Goal: Book appointment/travel/reservation

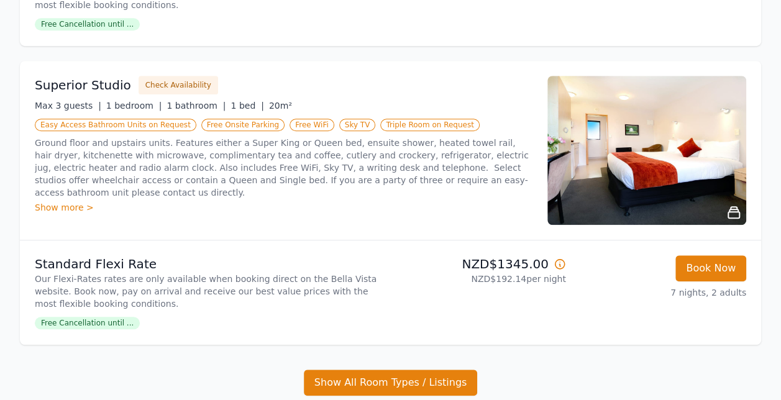
scroll to position [455, 0]
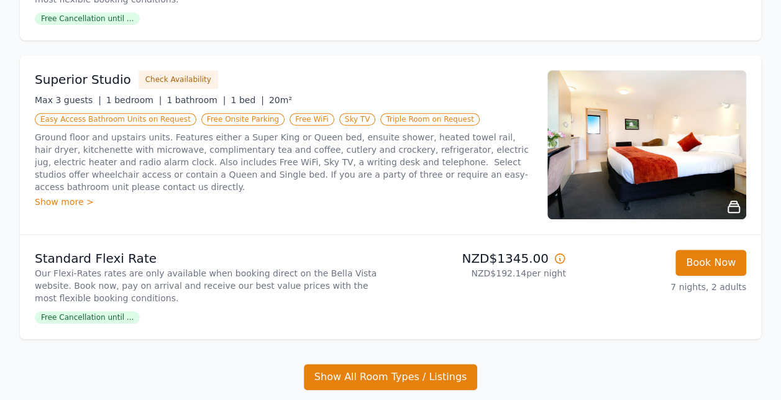
click at [54, 196] on div "Show more >" at bounding box center [284, 202] width 498 height 12
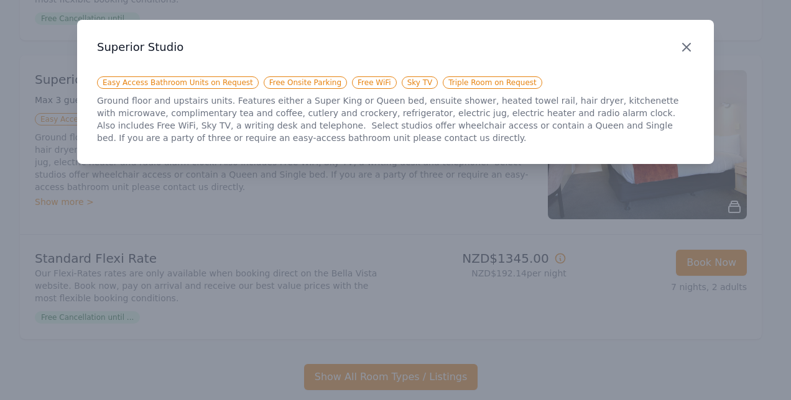
click at [684, 47] on icon "button" at bounding box center [686, 47] width 15 height 15
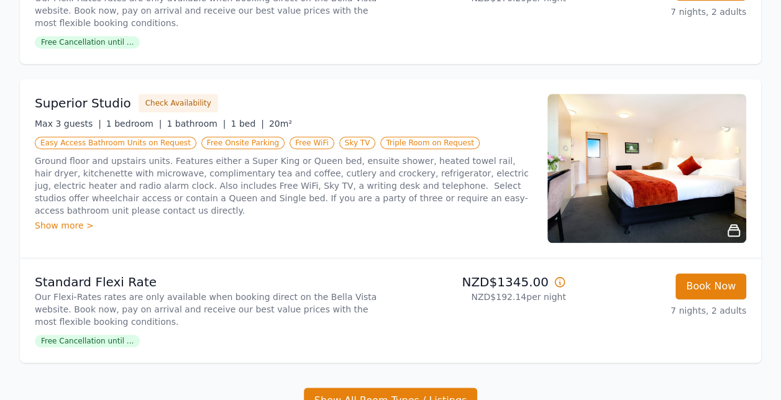
scroll to position [433, 0]
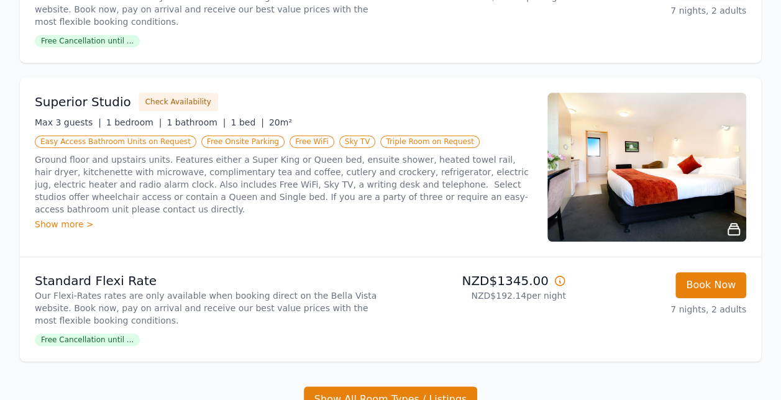
click at [630, 164] on img at bounding box center [647, 167] width 199 height 149
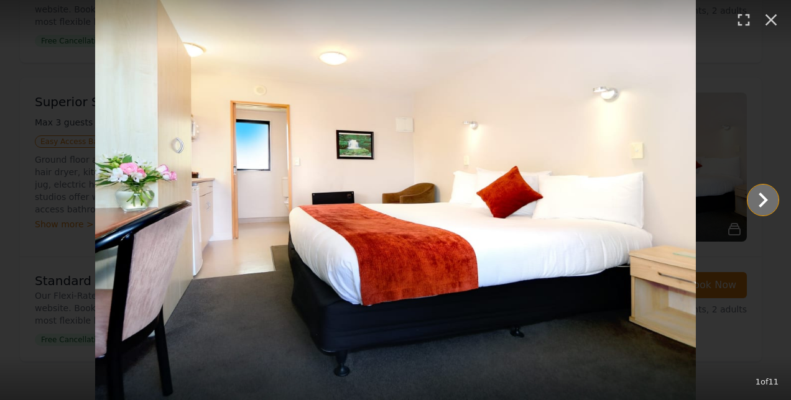
click at [768, 204] on icon "Show slide 2 of 11" at bounding box center [763, 200] width 30 height 30
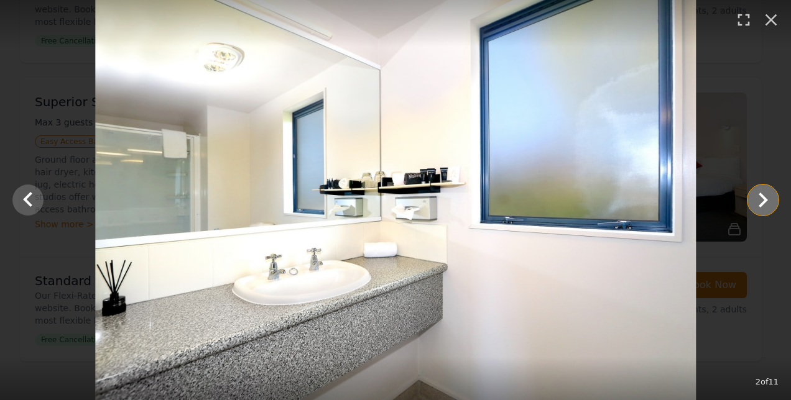
click at [768, 204] on icon "Show slide 3 of 11" at bounding box center [763, 200] width 30 height 30
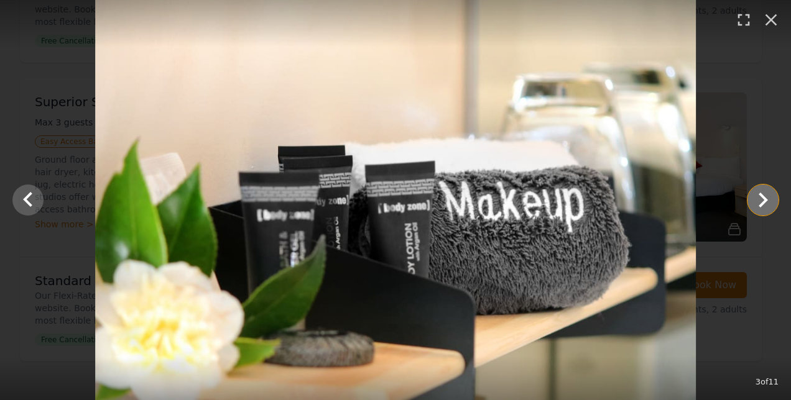
click at [768, 204] on icon "Show slide 4 of 11" at bounding box center [763, 200] width 30 height 30
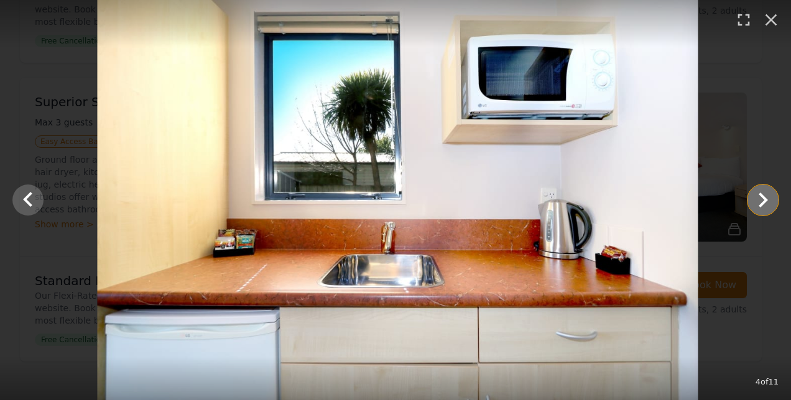
click at [768, 204] on icon "Show slide 5 of 11" at bounding box center [763, 200] width 30 height 30
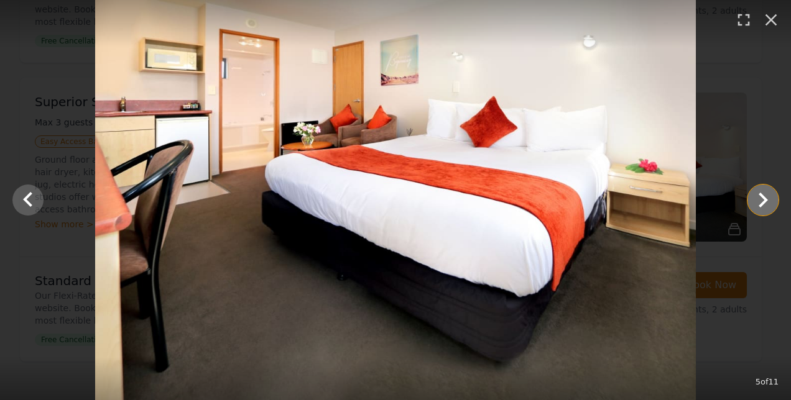
click at [768, 204] on icon "Show slide 6 of 11" at bounding box center [763, 200] width 30 height 30
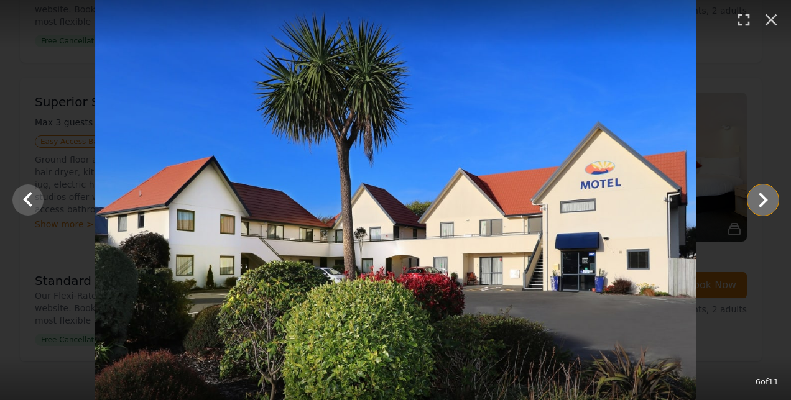
click at [768, 204] on icon "Show slide 7 of 11" at bounding box center [763, 200] width 30 height 30
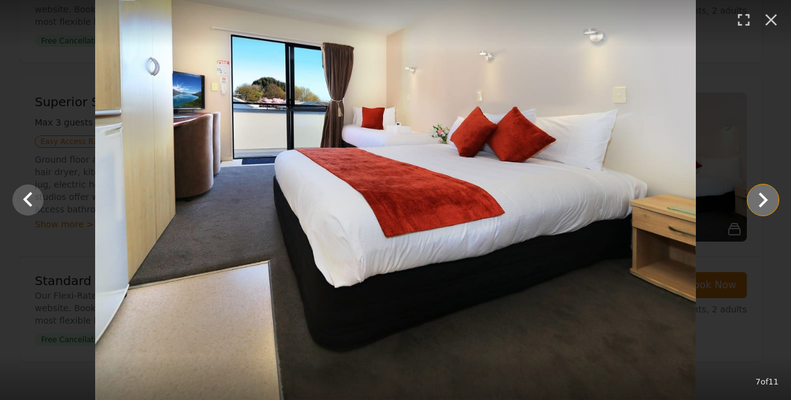
click at [760, 197] on icon "Show slide 8 of 11" at bounding box center [763, 200] width 30 height 30
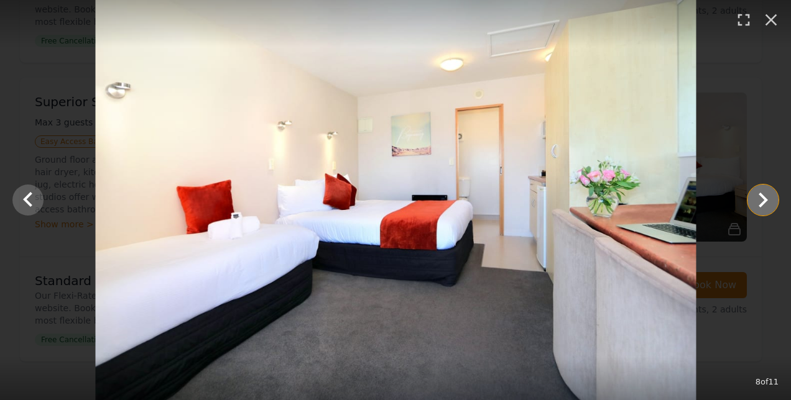
click at [760, 197] on icon "Show slide 9 of 11" at bounding box center [763, 200] width 30 height 30
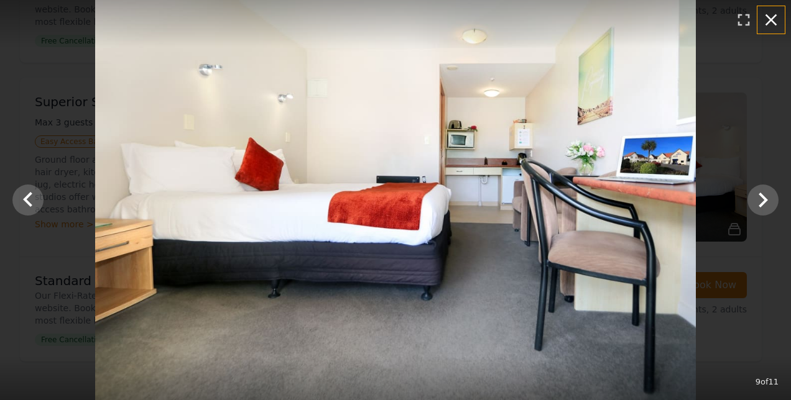
click at [775, 20] on icon "button" at bounding box center [771, 20] width 20 height 20
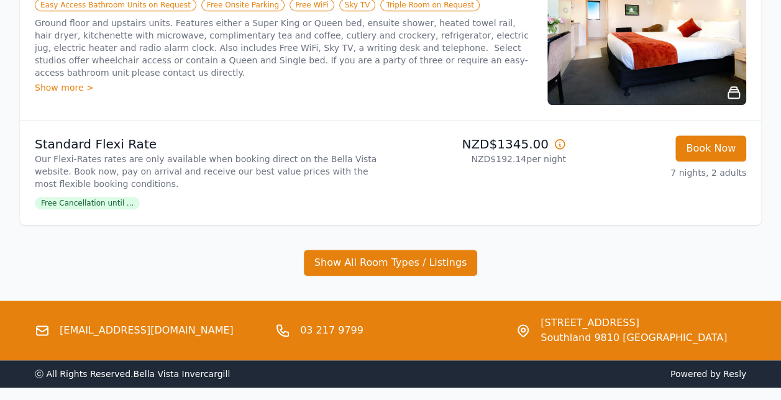
scroll to position [588, 0]
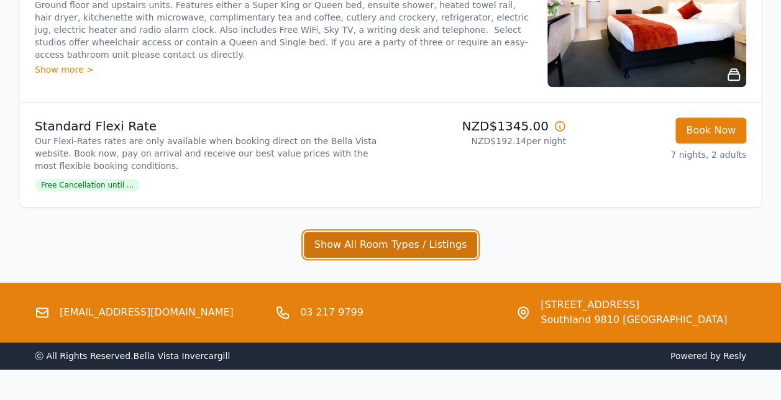
click at [364, 239] on button "Show All Room Types / Listings" at bounding box center [391, 245] width 174 height 26
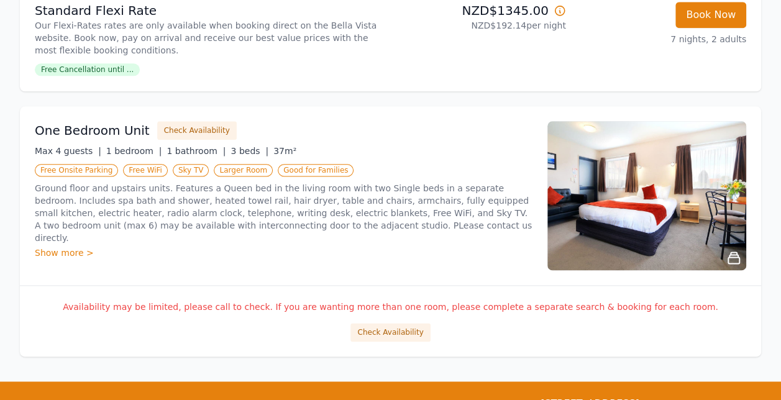
scroll to position [708, 0]
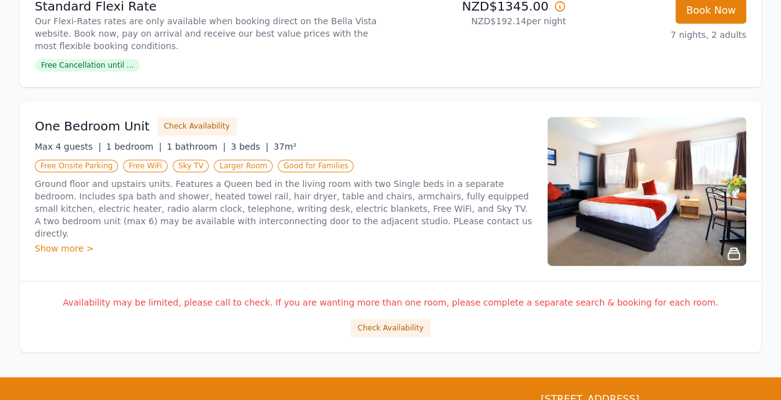
click at [69, 242] on div "Show more >" at bounding box center [284, 248] width 498 height 12
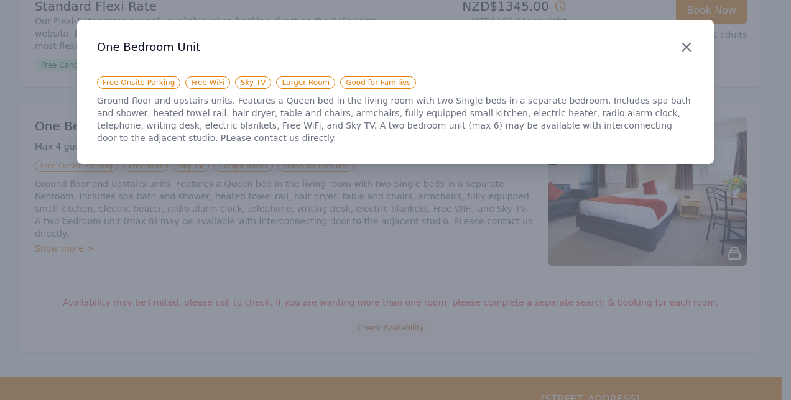
click at [684, 51] on icon "button" at bounding box center [686, 47] width 15 height 15
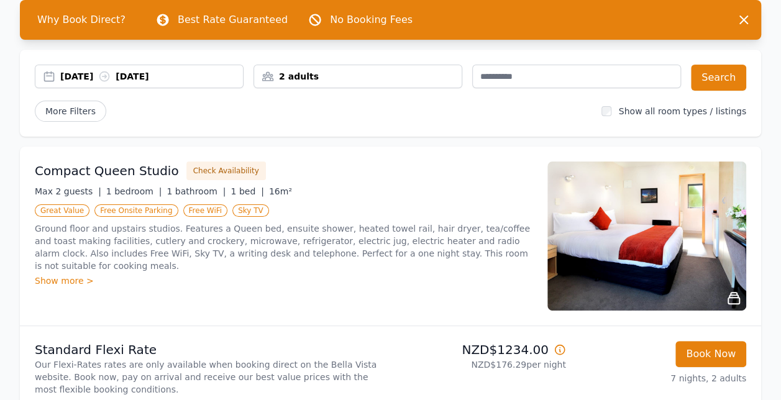
scroll to position [66, 0]
